Goal: Task Accomplishment & Management: Use online tool/utility

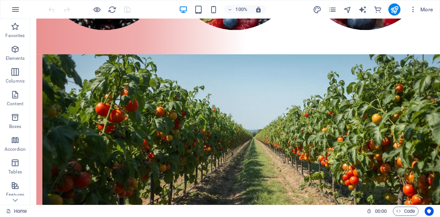
scroll to position [1125, 0]
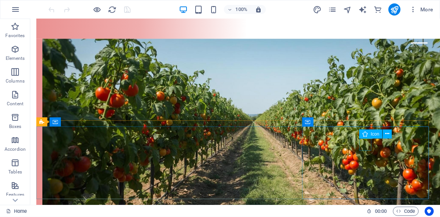
click at [367, 136] on icon at bounding box center [365, 134] width 5 height 9
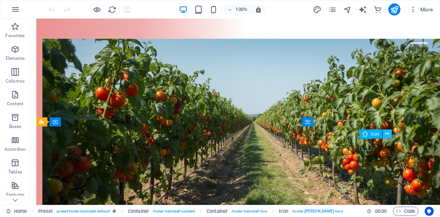
click at [389, 134] on icon at bounding box center [388, 134] width 4 height 8
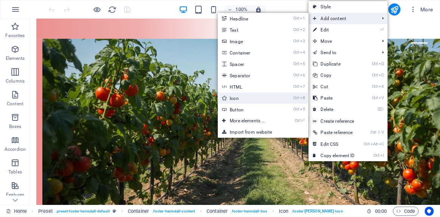
click at [241, 101] on link "Ctrl 8 Icon" at bounding box center [249, 97] width 62 height 11
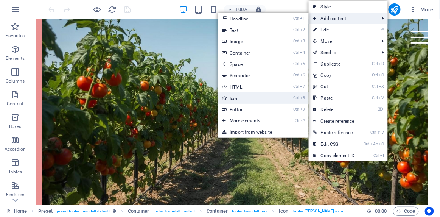
select select "xMidYMid"
select select "px"
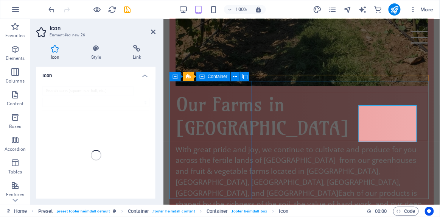
scroll to position [701, 0]
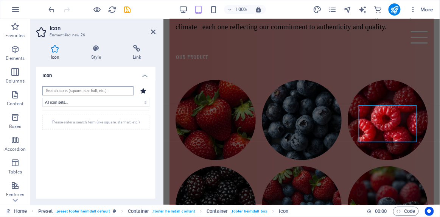
click at [114, 92] on input "search" at bounding box center [87, 90] width 91 height 9
click at [121, 92] on input "search" at bounding box center [87, 90] width 91 height 9
click at [52, 10] on icon "undo" at bounding box center [52, 9] width 9 height 9
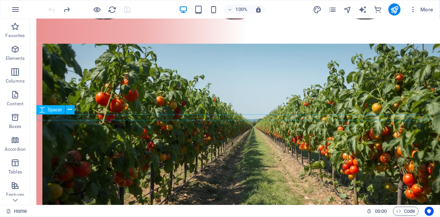
scroll to position [1125, 0]
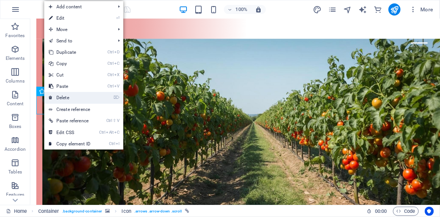
click at [64, 99] on link "⌦ Delete" at bounding box center [69, 97] width 51 height 11
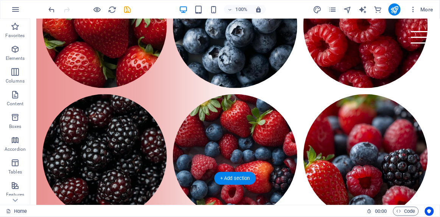
scroll to position [918, 0]
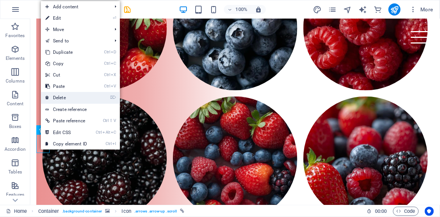
click at [61, 100] on link "⌦ Delete" at bounding box center [66, 97] width 51 height 11
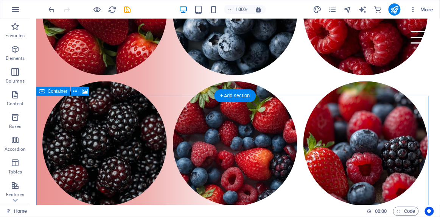
scroll to position [987, 0]
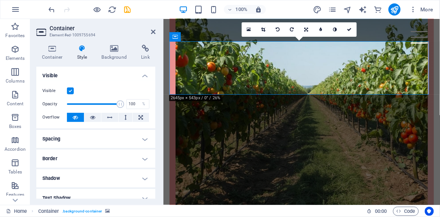
scroll to position [729, 0]
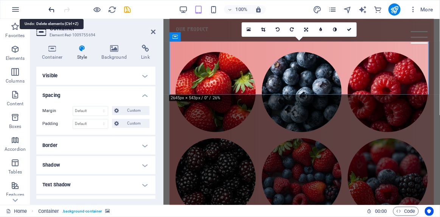
click at [51, 8] on icon "undo" at bounding box center [52, 9] width 9 height 9
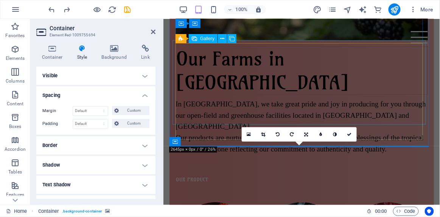
scroll to position [572, 0]
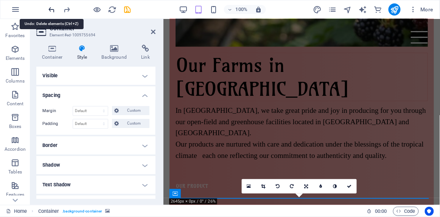
click at [51, 9] on icon "undo" at bounding box center [52, 9] width 9 height 9
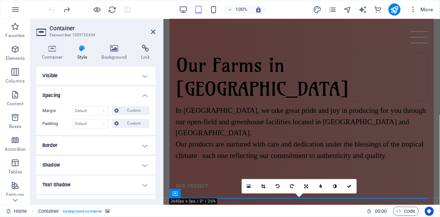
click at [51, 9] on div at bounding box center [89, 9] width 85 height 12
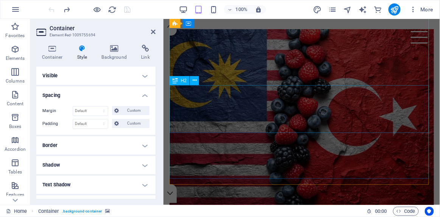
scroll to position [0, 0]
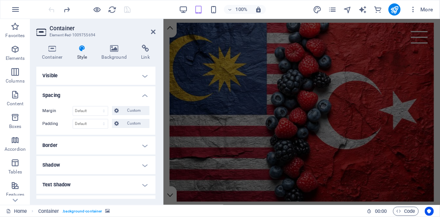
click at [151, 30] on h2 "Container" at bounding box center [103, 28] width 106 height 7
click at [154, 31] on icon at bounding box center [153, 32] width 5 height 6
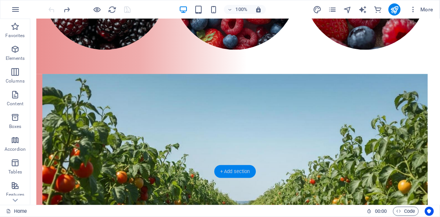
scroll to position [1125, 0]
